Goal: Unclear

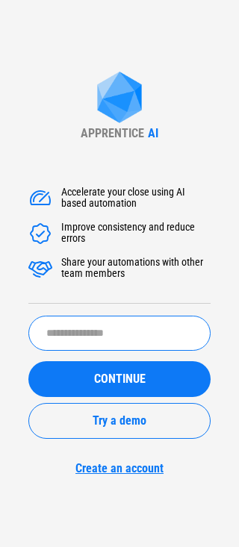
click at [93, 334] on input "text" at bounding box center [119, 333] width 182 height 35
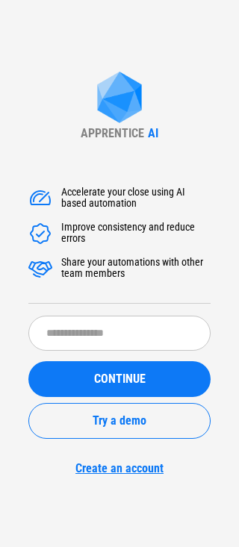
click at [29, 242] on img at bounding box center [40, 234] width 24 height 24
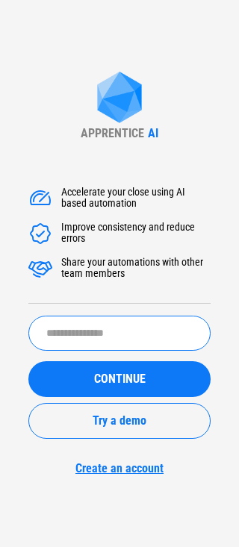
click at [67, 336] on input "text" at bounding box center [119, 333] width 182 height 35
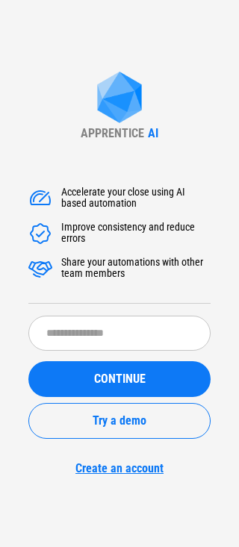
drag, startPoint x: 132, startPoint y: 369, endPoint x: 136, endPoint y: -175, distance: 543.9
click at [136, 0] on html "APPRENTICE AI Accelerate your close using AI based automation Improve consisten…" at bounding box center [119, 273] width 239 height 547
